Goal: Task Accomplishment & Management: Manage account settings

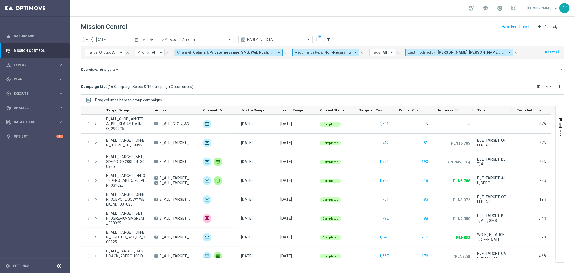
click at [298, 24] on div "Mission Control add Campaign" at bounding box center [323, 27] width 484 height 11
click at [190, 80] on mini-dashboard "Overview: Analysis arrow_drop_down keyboard_arrow_down Increase In Deposit Amou…" at bounding box center [323, 71] width 484 height 24
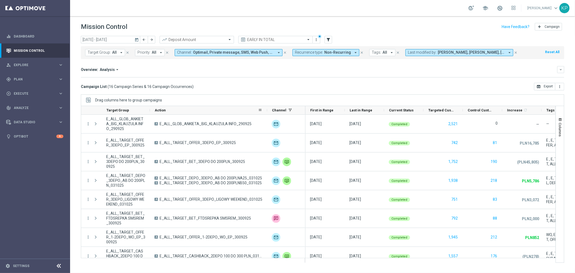
drag, startPoint x: 197, startPoint y: 109, endPoint x: 284, endPoint y: 106, distance: 87.2
click at [268, 107] on div at bounding box center [267, 110] width 2 height 8
click at [284, 106] on div "Channel" at bounding box center [284, 110] width 24 height 8
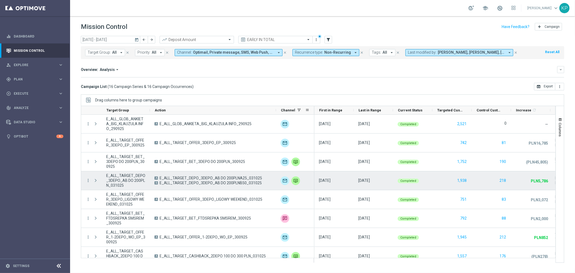
scroll to position [60, 0]
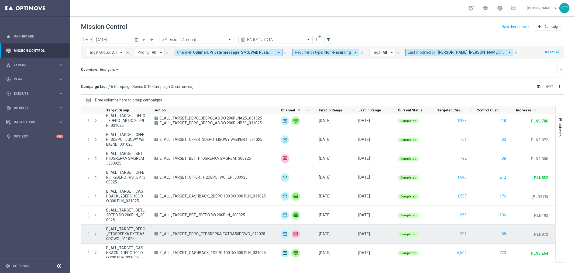
click at [211, 235] on span "E_ALL_TARGET_DEPO_FTDSREPKA EXTRA50DOWO_011025" at bounding box center [213, 233] width 106 height 5
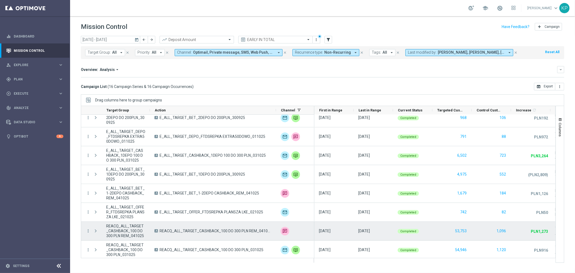
scroll to position [159, 0]
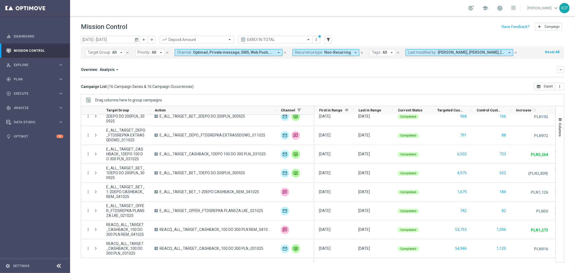
click at [327, 110] on span "First in Range" at bounding box center [330, 110] width 23 height 4
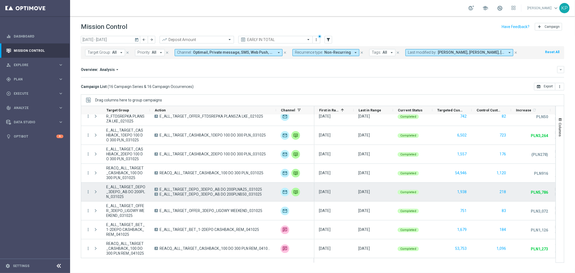
drag, startPoint x: 262, startPoint y: 195, endPoint x: 209, endPoint y: 194, distance: 52.9
click at [209, 194] on div "A E_ALL_TARGET_DEPO_3DEPO_AB DO 200PLNA25_031025 B E_ALL_TARGET_DEPO_3DEPO_AB D…" at bounding box center [213, 192] width 126 height 19
drag, startPoint x: 159, startPoint y: 188, endPoint x: 264, endPoint y: 190, distance: 105.8
click at [264, 190] on div "A E_ALL_TARGET_DEPO_3DEPO_AB DO 200PLNA25_031025 B E_ALL_TARGET_DEPO_3DEPO_AB D…" at bounding box center [213, 192] width 126 height 19
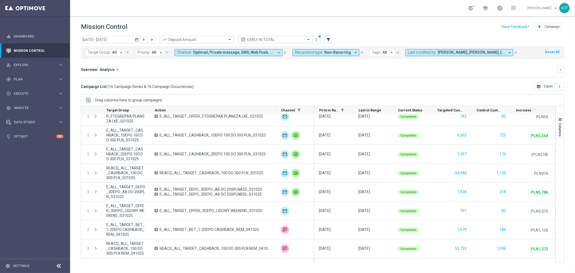
click at [70, 228] on div "[DATE] [DATE] - [DATE] arrow_back arrow_forward Deposit Amount trending_up EARL…" at bounding box center [322, 152] width 505 height 232
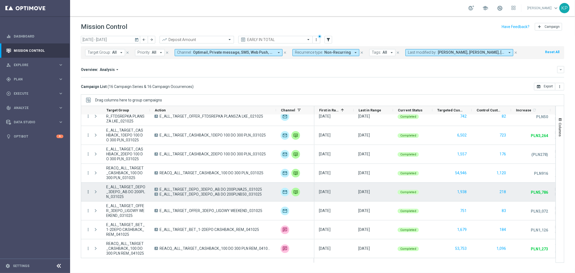
click at [86, 193] on icon "more_vert" at bounding box center [88, 191] width 5 height 5
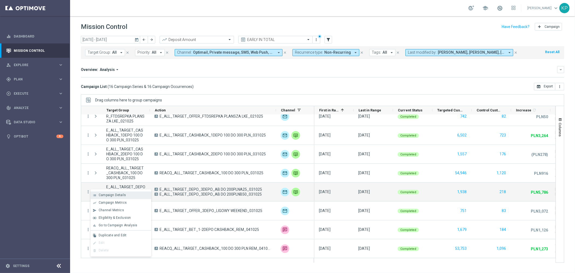
click at [102, 193] on span "Campaign Details" at bounding box center [112, 195] width 27 height 4
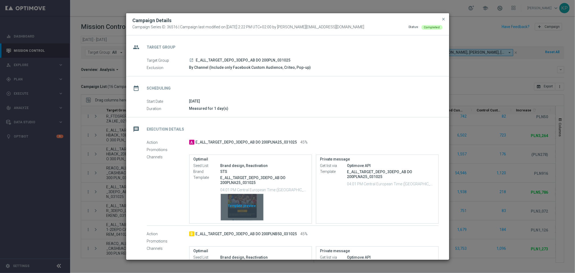
click at [253, 208] on div "Template preview" at bounding box center [242, 207] width 43 height 26
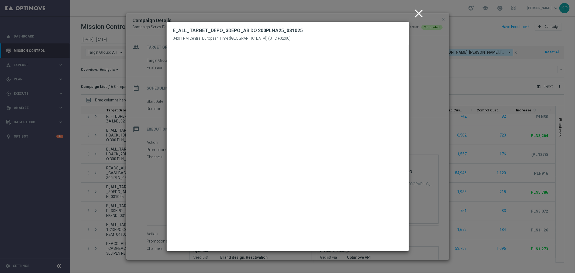
click at [416, 13] on icon "close" at bounding box center [418, 13] width 13 height 13
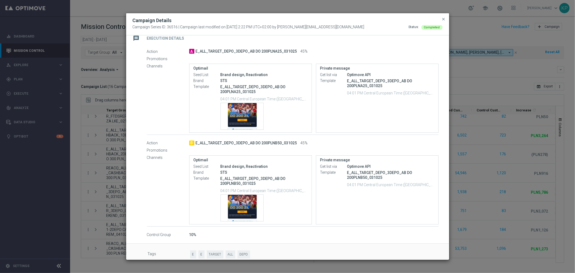
scroll to position [98, 0]
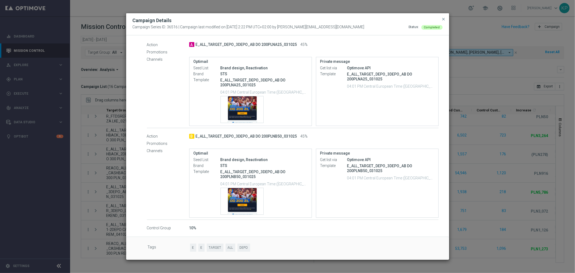
click at [445, 16] on button "close" at bounding box center [443, 19] width 5 height 6
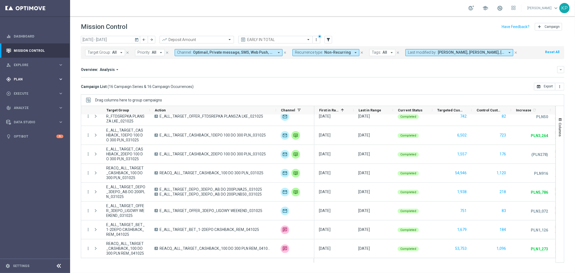
click at [43, 80] on span "Plan" at bounding box center [36, 79] width 45 height 3
click at [28, 91] on link "Target Groups" at bounding box center [35, 90] width 42 height 4
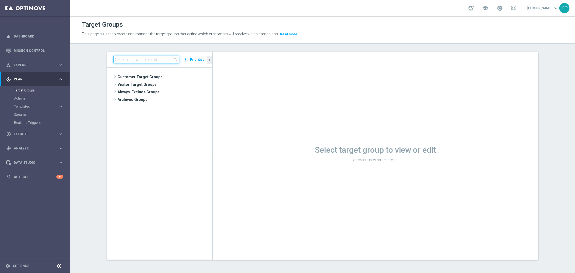
click at [150, 60] on input at bounding box center [147, 60] width 66 height 8
paste input "E_ALL_TARGET_DEPO_AB DO 200 PLN_ORG_3DEPO_101025"
type input "E_ALL_TARGET_DEPO_AB DO 200 PLN_ORG_3DEPO_101025"
click at [181, 91] on span "E_ALL_TARGET_DEPO_AB DO 200 PLN_ORG_3DEPO_101025" at bounding box center [167, 92] width 66 height 5
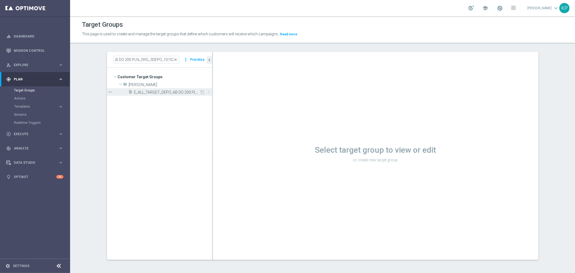
scroll to position [0, 0]
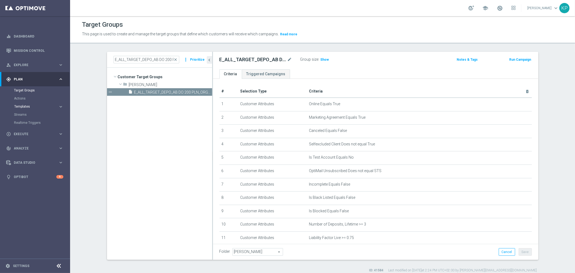
click at [52, 107] on span "Templates" at bounding box center [33, 106] width 39 height 3
click at [33, 114] on link "Optimail" at bounding box center [36, 114] width 39 height 4
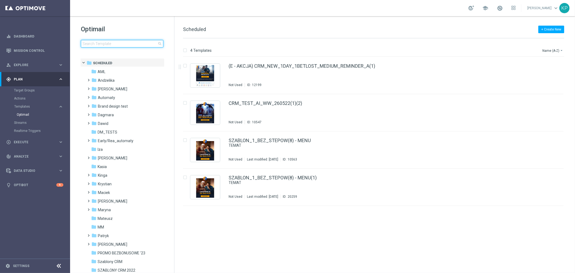
click at [138, 40] on input at bounding box center [122, 44] width 83 height 8
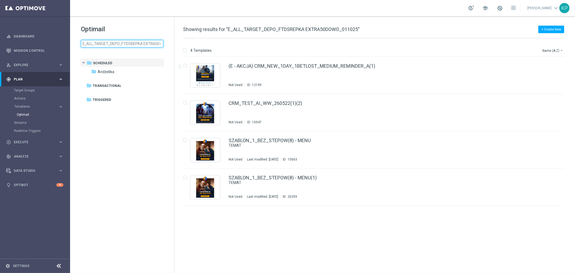
scroll to position [0, 24]
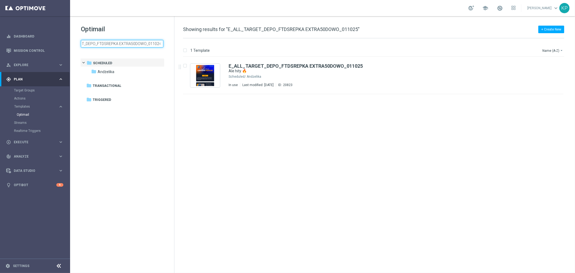
type input "E_ALL_TARGET_DEPO_FTDSREPKA EXTRA50DOWO_011025"
click at [547, 63] on icon "file_copy" at bounding box center [549, 65] width 4 height 4
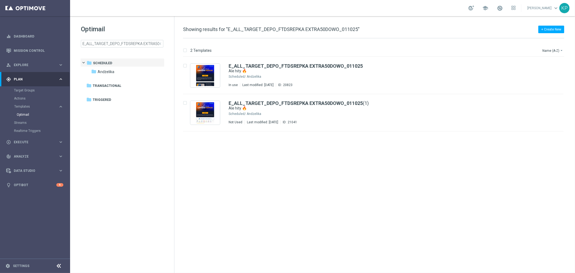
click at [383, 161] on div "insert_drive_file E_ALL_TARGET_DEPO_FTDSREPKA EXTRA50DOWO_011025 Ale hity 🔥 Sch…" at bounding box center [376, 165] width 397 height 216
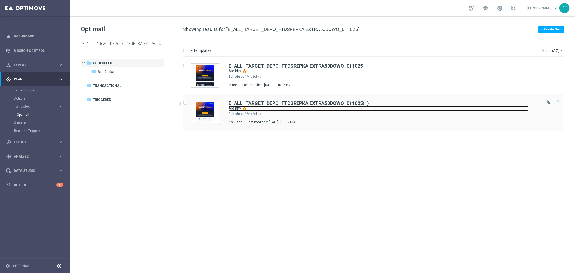
click at [371, 109] on link "Ale hity 🔥" at bounding box center [379, 108] width 300 height 5
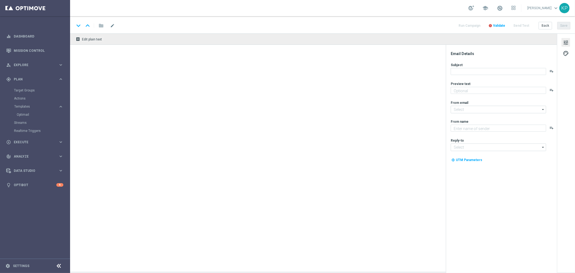
type input "E_ALL_TARGET_DEPO_FTDSREPKA EXTRA50DOWO_011025(1)"
type textarea "Barca vs PSG oraz podwójny bonus od wpłaty 😮"
type textarea "STS"
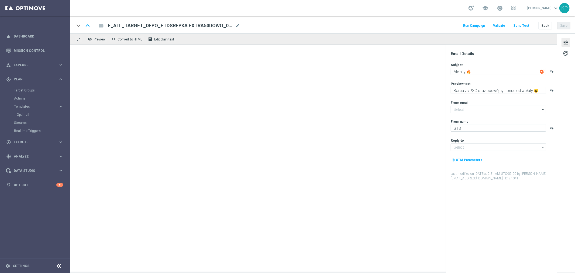
type input "[EMAIL_ADDRESS][DOMAIN_NAME]"
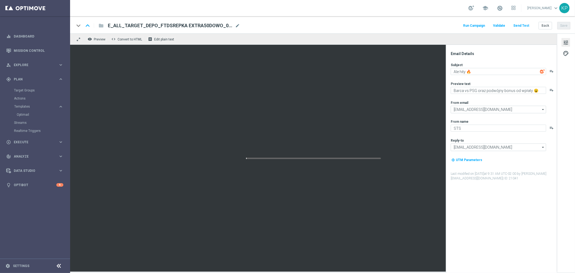
click at [242, 25] on div "keyboard_arrow_down keyboard_arrow_up folder E_ALL_TARGET_DEPO_FTDSREPKA EXTRA5…" at bounding box center [322, 25] width 496 height 7
click at [241, 25] on div "keyboard_arrow_down keyboard_arrow_up folder E_ALL_TARGET_DEPO_FTDSREPKA EXTRA5…" at bounding box center [322, 25] width 496 height 7
click at [238, 24] on span "mode_edit" at bounding box center [237, 25] width 5 height 5
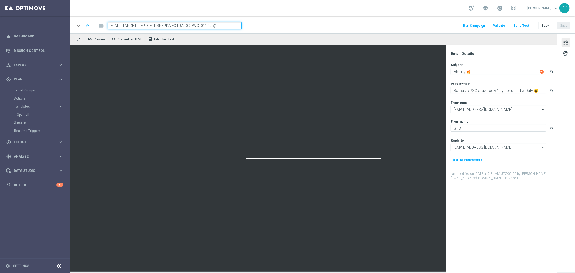
paste input "AB DO 200 PLN_ORG_3DEPO_101025"
type input "E_ALL_TARGET_DEPO_AB DO 200 PLN_ORG_3DEPO_101025"
click at [329, 14] on div "school [PERSON_NAME] keyboard_arrow_down KP" at bounding box center [322, 8] width 505 height 16
click at [412, 23] on div "keyboard_arrow_down keyboard_arrow_up folder E_ALL_TARGET_DEPO_AB DO 200 PLN_OR…" at bounding box center [322, 25] width 496 height 7
click at [567, 26] on button "Save" at bounding box center [564, 26] width 13 height 8
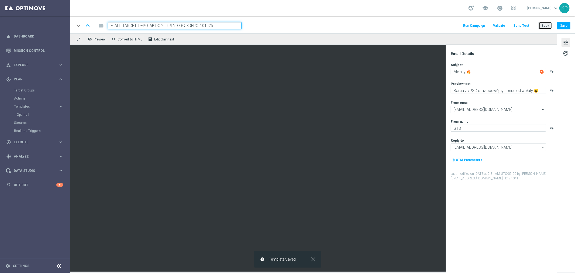
click at [542, 26] on button "Back" at bounding box center [545, 26] width 13 height 8
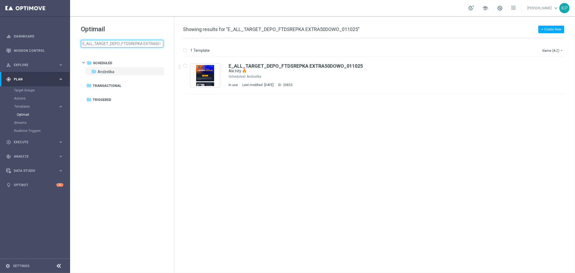
click at [131, 45] on input "E_ALL_TARGET_DEPO_FTDSREPKA EXTRA50DOWO_011025" at bounding box center [122, 44] width 83 height 8
type input "E_ALL_TARGET_DEPO_AB DO 200 PLN_ORG_3DEPO_101025"
click at [558, 63] on icon "more_vert" at bounding box center [558, 64] width 4 height 4
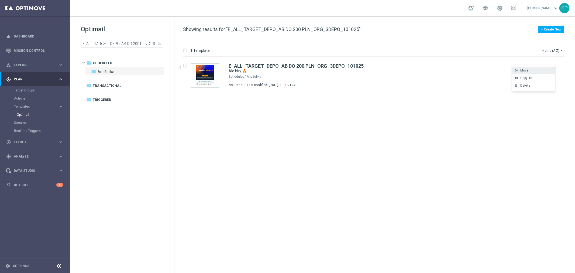
click at [543, 68] on div "send Move" at bounding box center [534, 71] width 43 height 8
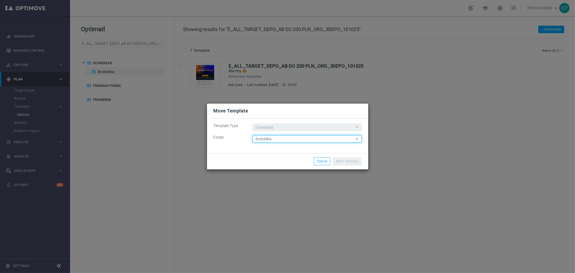
click at [306, 136] on input "Andżelika" at bounding box center [307, 139] width 109 height 8
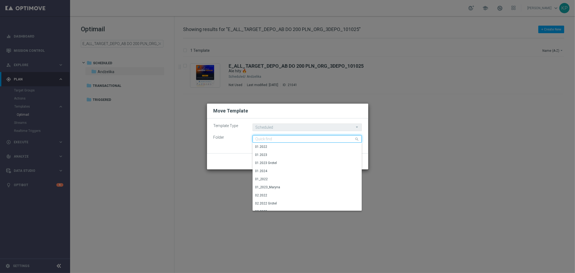
click at [306, 136] on input at bounding box center [307, 139] width 109 height 8
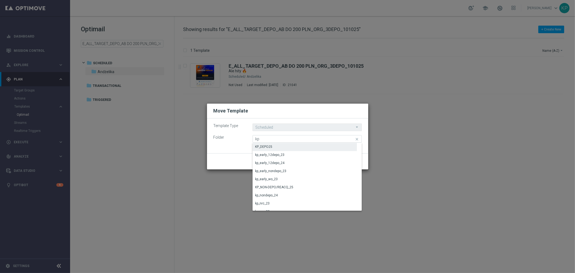
click at [293, 143] on div "KP_DEPO25" at bounding box center [305, 147] width 105 height 8
type input "KP_DEPO25"
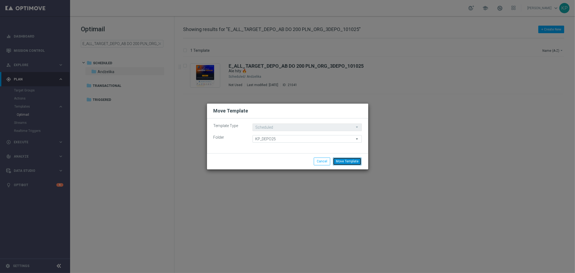
click at [347, 159] on button "Move Template" at bounding box center [347, 162] width 29 height 8
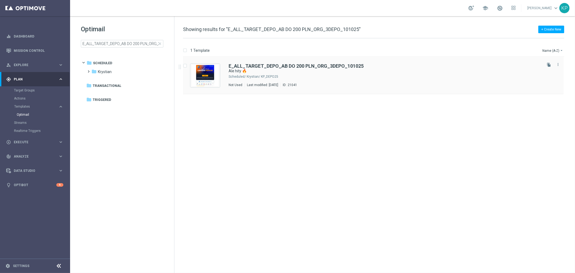
click at [334, 76] on div "Krystian/ KP_DEPO25" at bounding box center [394, 76] width 295 height 4
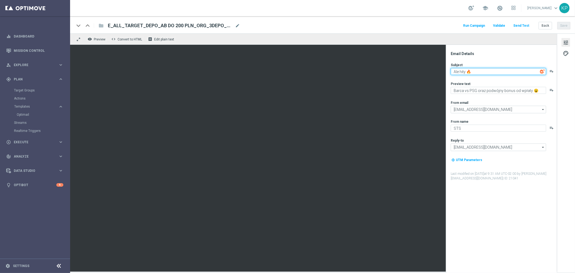
click at [467, 72] on textarea "Ale hity 🔥" at bounding box center [498, 71] width 95 height 7
paste textarea "Zgarnij bonus do 200 zł 💸"
type textarea "Zgarnij bonus do 200 zł 💸"
click at [474, 100] on div "Subject Zgarnij bonus do 200 zł 💸 playlist_add Preview text Barca vs PSG oraz p…" at bounding box center [504, 122] width 106 height 118
click at [473, 94] on div "Subject Zgarnij bonus do 200 zł 💸 playlist_add Preview text Barca vs PSG oraz p…" at bounding box center [504, 122] width 106 height 118
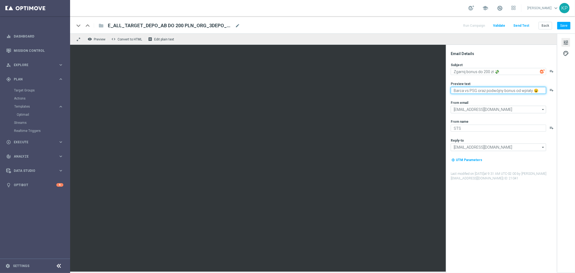
click at [473, 91] on textarea "Barca vs PSG oraz podwójny bonus od wpłaty 😮" at bounding box center [498, 90] width 95 height 7
paste textarea "Ekstra bonus od depozytu czeka na Twoje działanie🔙"
type textarea "Ekstra bonus od depozytu czeka na Twoje działanie🔙"
click at [397, 24] on div "keyboard_arrow_down keyboard_arrow_up folder E_ALL_TARGET_DEPO_AB DO 200 PLN_OR…" at bounding box center [322, 25] width 496 height 7
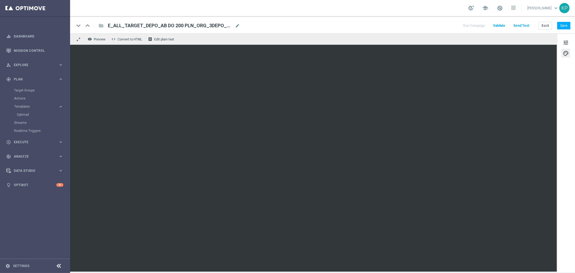
click at [388, 25] on div "keyboard_arrow_down keyboard_arrow_up folder E_ALL_TARGET_DEPO_AB DO 200 PLN_OR…" at bounding box center [322, 25] width 496 height 7
click at [387, 26] on div "keyboard_arrow_down keyboard_arrow_up folder E_ALL_TARGET_DEPO_AB DO 200 PLN_OR…" at bounding box center [322, 25] width 496 height 7
click at [561, 25] on button "Save" at bounding box center [564, 26] width 13 height 8
click at [434, 25] on div "keyboard_arrow_down keyboard_arrow_up folder E_ALL_TARGET_DEPO_AB DO 200 PLN_OR…" at bounding box center [322, 25] width 496 height 7
click at [570, 39] on button "tune" at bounding box center [566, 42] width 9 height 9
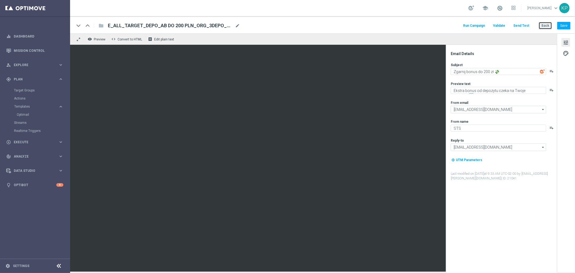
click at [544, 25] on button "Back" at bounding box center [545, 26] width 13 height 8
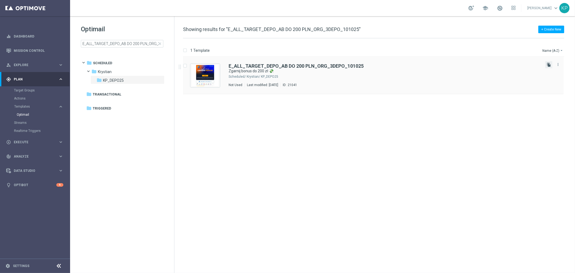
click at [548, 64] on icon "file_copy" at bounding box center [549, 65] width 4 height 4
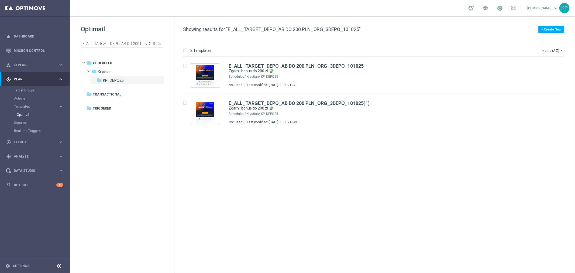
click at [141, 20] on div "Optimail E_ALL_TARGET_DEPO_AB DO 200 PLN_ORG_3DEPO_101025 close folder 1 Folder…" at bounding box center [122, 49] width 104 height 67
click at [349, 113] on div "Krystian/ KP_DEPO25" at bounding box center [394, 114] width 295 height 4
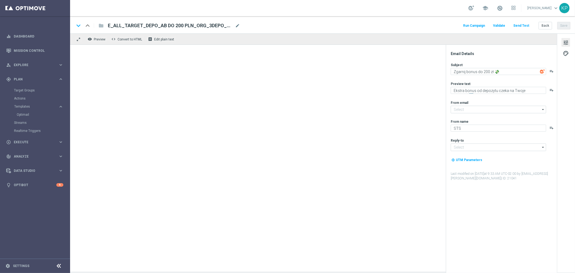
type input "[EMAIL_ADDRESS][DOMAIN_NAME]"
click at [237, 25] on span "mode_edit" at bounding box center [237, 25] width 5 height 5
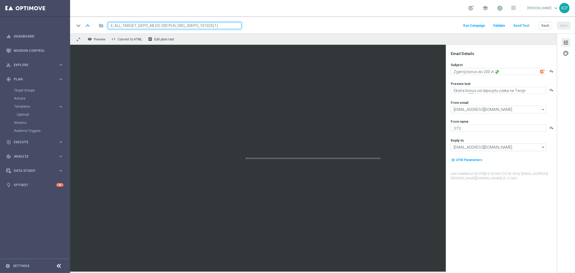
paste input "500 PLN_ORG_3DEPO_101025"
type input "E_ALL_TARGET_DEPO_AB DO 500 PLN_ORG_3DEPO_101025"
click at [309, 17] on div "keyboard_arrow_down keyboard_arrow_up folder E_ALL_TARGET_DEPO_AB DO 500 PLN_OR…" at bounding box center [322, 24] width 505 height 17
click at [483, 73] on textarea "Zgarnij bonus do 200 zł 💸" at bounding box center [498, 71] width 95 height 7
click at [484, 72] on textarea "Zgarnij bonus do 200 zł 💸" at bounding box center [498, 71] width 95 height 7
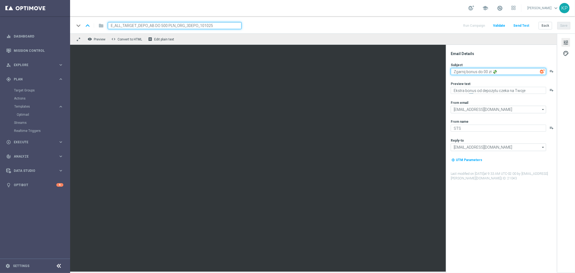
type textarea "Zgarnij bonus do 500 zł 💸"
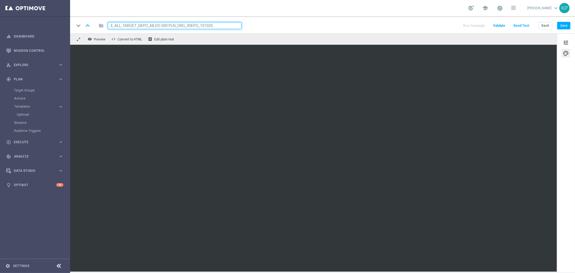
click at [314, 28] on div "keyboard_arrow_down keyboard_arrow_up folder E_ALL_TARGET_DEPO_AB DO 500 PLN_OR…" at bounding box center [322, 25] width 496 height 7
click at [308, 13] on div "school [PERSON_NAME] keyboard_arrow_down KP" at bounding box center [322, 8] width 505 height 16
click at [361, 21] on div "keyboard_arrow_down keyboard_arrow_up folder E_ALL_TARGET_DEPO_AB DO 500 PLN_OR…" at bounding box center [322, 24] width 505 height 17
click at [570, 42] on button "tune" at bounding box center [566, 42] width 9 height 9
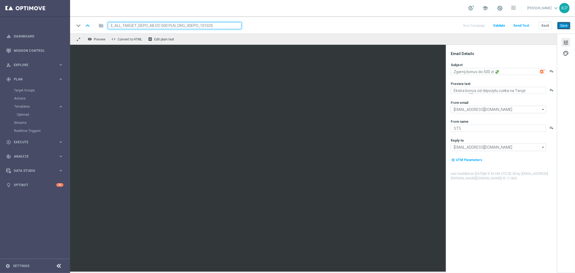
click at [567, 25] on button "Save" at bounding box center [564, 26] width 13 height 8
click at [392, 23] on div "keyboard_arrow_down keyboard_arrow_up folder E_ALL_TARGET_DEPO_AB DO 500 PLN_OR…" at bounding box center [322, 25] width 496 height 7
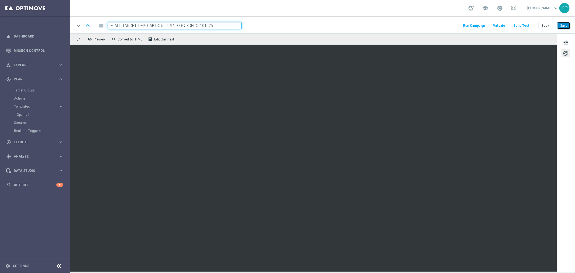
click at [564, 26] on button "Save" at bounding box center [564, 26] width 13 height 8
click at [542, 22] on button "Back" at bounding box center [545, 26] width 13 height 8
